Goal: Find specific page/section

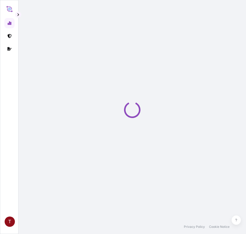
select select "2025"
